Goal: Answer question/provide support

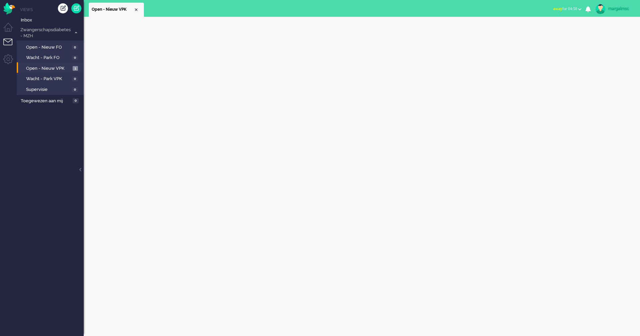
click at [55, 71] on span "Open - Nieuw VPK" at bounding box center [48, 68] width 45 height 6
click at [57, 67] on span "Open - Nieuw VPK" at bounding box center [48, 68] width 45 height 6
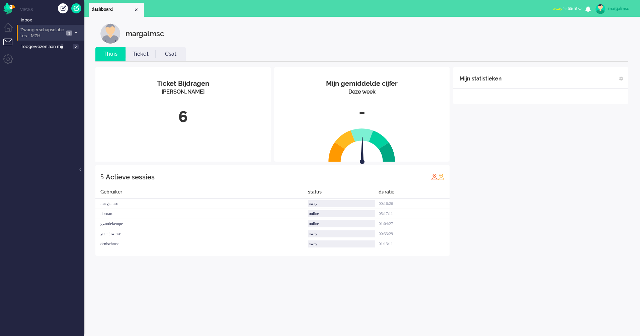
click at [58, 31] on span "Zwangerschapsdiabetes - MZH" at bounding box center [41, 33] width 45 height 12
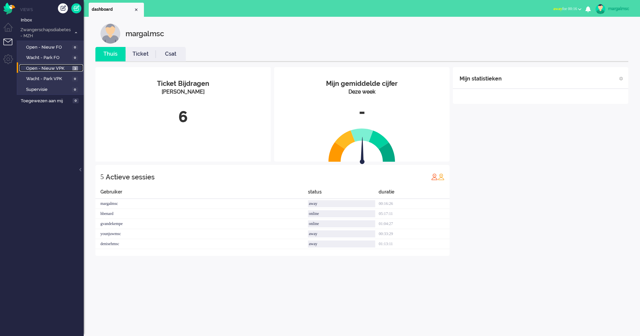
click at [62, 67] on span "Open - Nieuw VPK" at bounding box center [48, 68] width 45 height 6
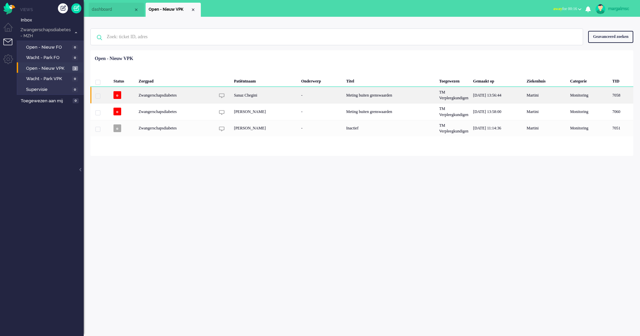
click at [256, 95] on div "Sanaz Chegini" at bounding box center [265, 95] width 67 height 16
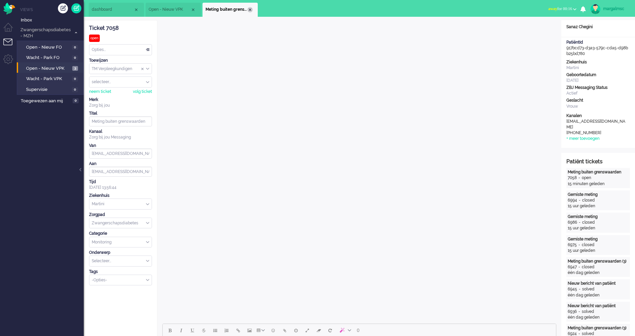
click at [251, 8] on div "Close tab" at bounding box center [250, 9] width 5 height 5
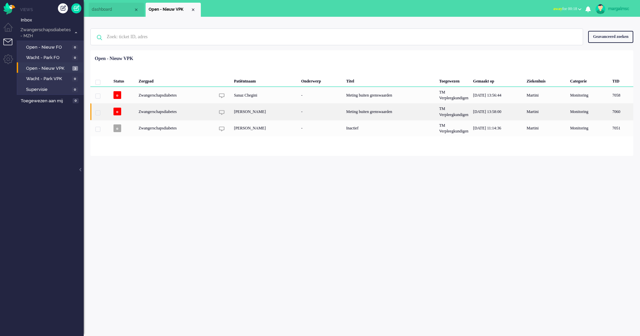
click at [256, 113] on div "Esmee van Polen" at bounding box center [265, 111] width 67 height 16
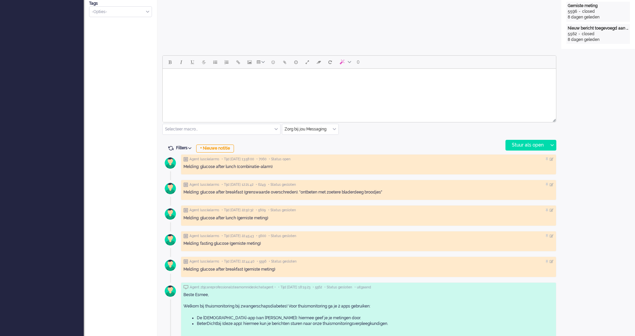
scroll to position [201, 0]
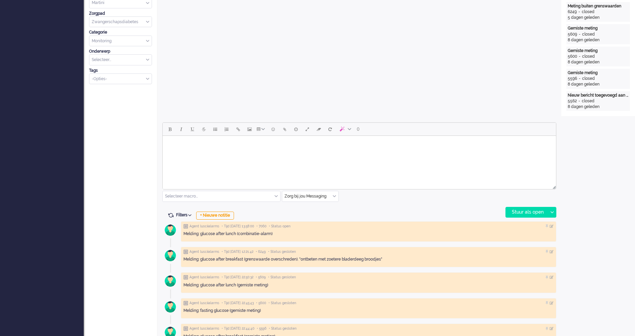
click at [211, 153] on html at bounding box center [360, 144] width 394 height 17
click at [207, 197] on input "text" at bounding box center [222, 196] width 118 height 10
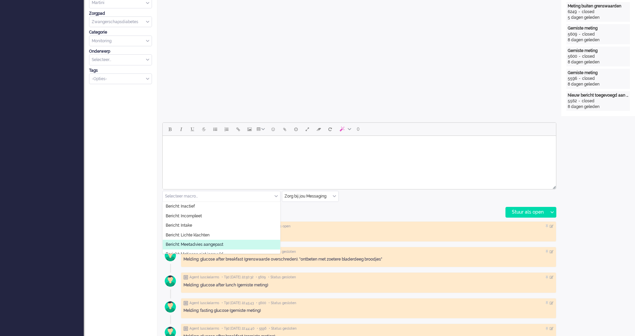
scroll to position [100, 0]
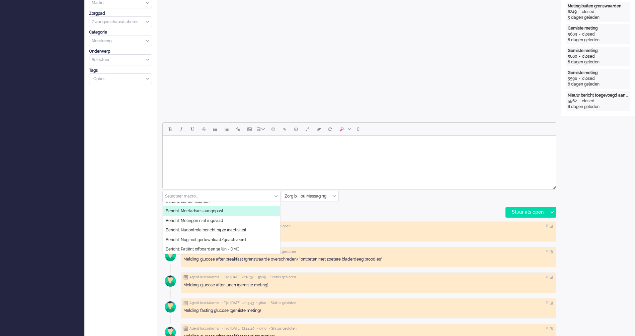
click at [214, 209] on span "Bericht: Meetadvies aangepast" at bounding box center [195, 211] width 58 height 6
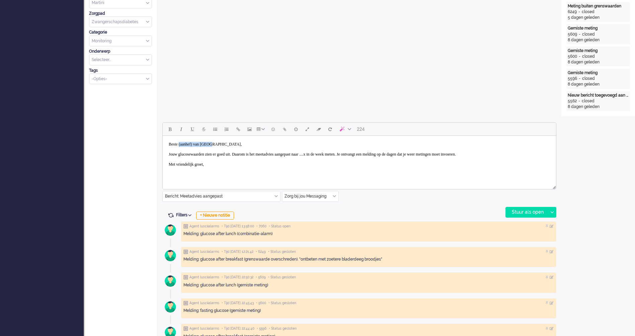
drag, startPoint x: 220, startPoint y: 146, endPoint x: 166, endPoint y: 146, distance: 53.9
click at [181, 142] on body "Beste (aanhef) van Polen, Jouw glucosewaarden zien er goed uit. Daarom is het m…" at bounding box center [359, 154] width 388 height 32
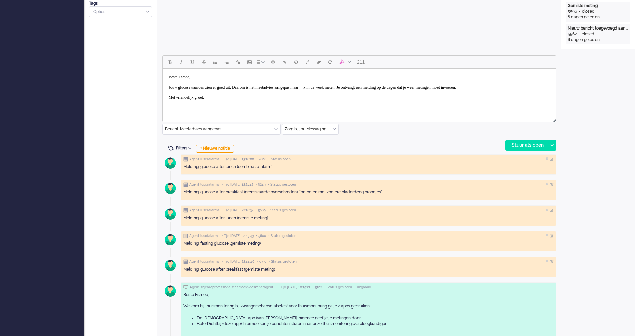
click at [344, 87] on body "Beste Esmee, Jouw glucosewaarden zien er goed uit. Daarom is het meetadvies aan…" at bounding box center [359, 87] width 388 height 32
click at [343, 87] on body "Beste Esmee, Jouw glucosewaarden zien er goed uit. Daarom is het meetadvies aan…" at bounding box center [359, 87] width 388 height 32
click at [341, 82] on body "Beste Esmee, Jouw glucosewaarden zien er goed uit. Daarom is het meetadvies aan…" at bounding box center [359, 87] width 388 height 32
click at [342, 86] on body "Beste Esmee, Jouw glucosewaarden zien er goed uit. Daarom is het meetadvies aan…" at bounding box center [359, 87] width 388 height 32
click at [270, 101] on body "Beste Esmee, Jouw glucosewaarden zien er goed uit. Daarom is het meetadvies aan…" at bounding box center [359, 87] width 388 height 32
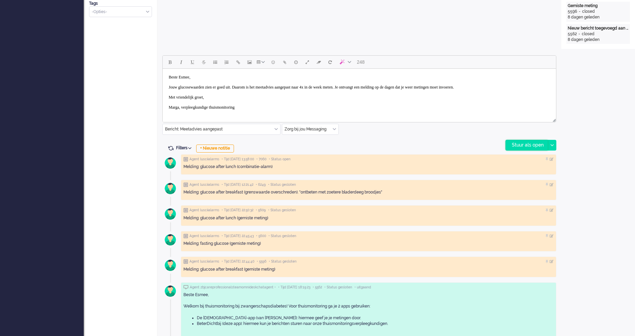
click at [533, 146] on div "Stuur als open" at bounding box center [527, 145] width 42 height 10
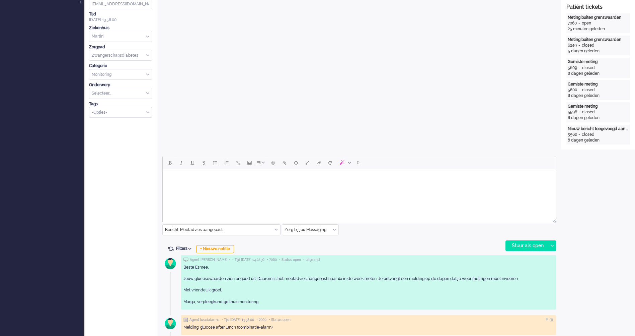
scroll to position [0, 0]
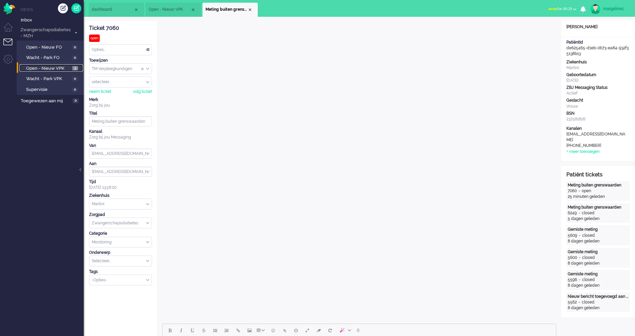
click at [57, 67] on span "Open - Nieuw VPK" at bounding box center [48, 68] width 45 height 6
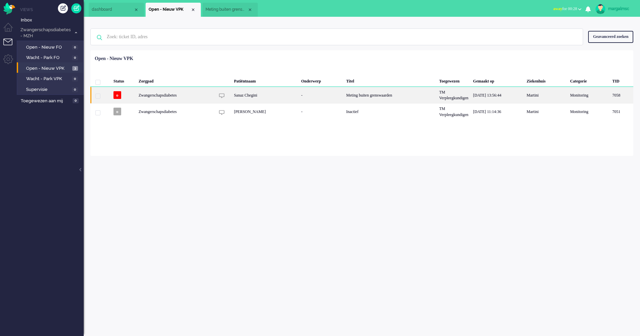
click at [255, 99] on div "Sanaz Chegini" at bounding box center [265, 95] width 67 height 16
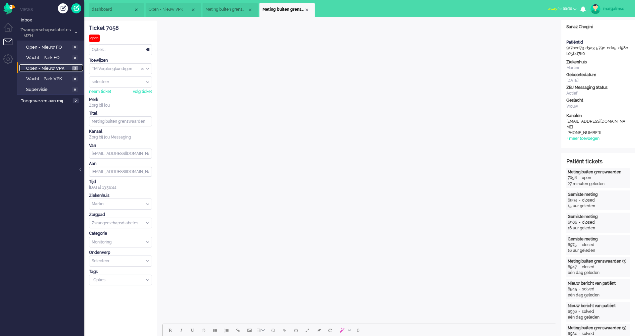
click at [62, 70] on span "Open - Nieuw VPK" at bounding box center [48, 68] width 45 height 6
